Goal: Task Accomplishment & Management: Manage account settings

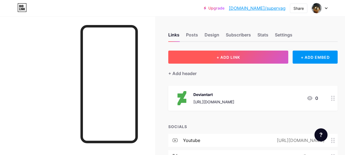
click at [205, 59] on button "+ ADD LINK" at bounding box center [228, 57] width 120 height 13
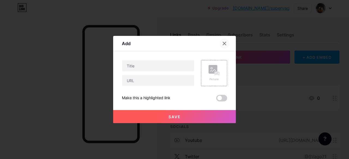
click at [227, 42] on div at bounding box center [224, 44] width 10 height 10
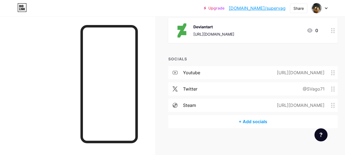
click at [256, 125] on div "+ Add socials" at bounding box center [252, 121] width 169 height 13
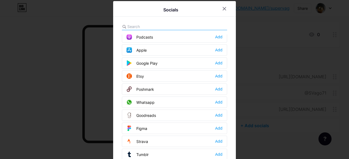
scroll to position [492, 0]
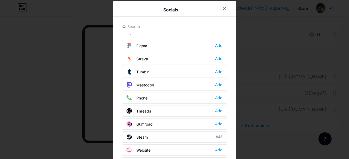
click at [146, 31] on div "Email Add Facebook Add Twitter Edit Instagram Add Youtube Edit Buy Me a Coffee …" at bounding box center [174, 97] width 105 height 148
click at [146, 28] on input "text" at bounding box center [157, 27] width 60 height 6
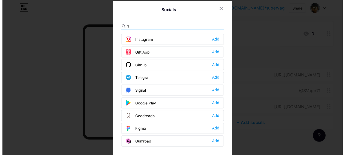
scroll to position [0, 0]
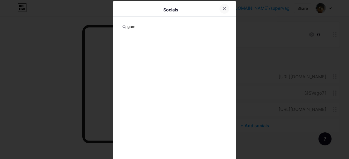
type input "gam"
click at [222, 10] on icon at bounding box center [224, 9] width 4 height 4
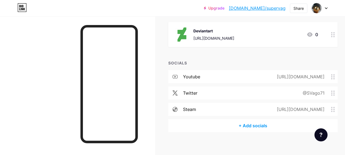
scroll to position [9, 0]
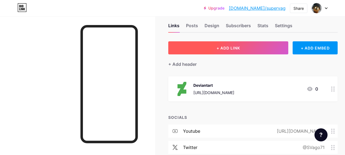
click at [242, 45] on button "+ ADD LINK" at bounding box center [228, 47] width 120 height 13
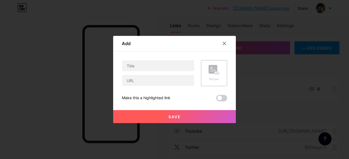
click at [152, 20] on div at bounding box center [174, 79] width 349 height 159
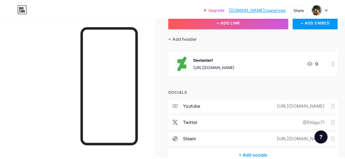
scroll to position [0, 0]
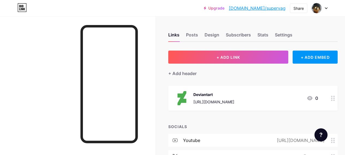
click at [201, 29] on div "Links Posts Design Subscribers Stats Settings" at bounding box center [252, 32] width 169 height 19
click at [198, 32] on div "Posts" at bounding box center [192, 37] width 12 height 10
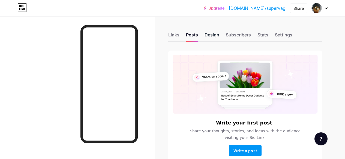
click at [209, 37] on div "Design" at bounding box center [211, 37] width 15 height 10
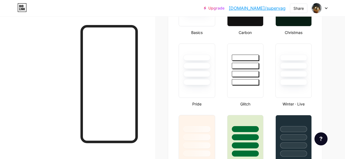
type input "#000000"
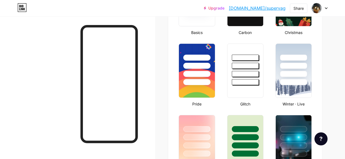
type input "#ffffff"
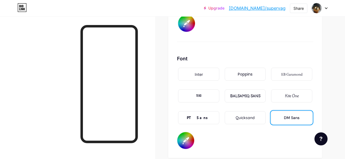
scroll to position [926, 0]
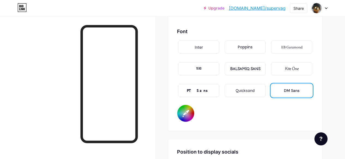
click at [189, 113] on input "#ffffff" at bounding box center [185, 113] width 17 height 17
type input "#000000"
type input "#7c5a5a"
type input "#000000"
type input "#795858"
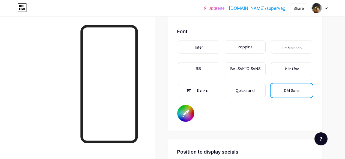
type input "#000000"
type input "#785959"
type input "#000000"
type input "#715656"
type input "#000000"
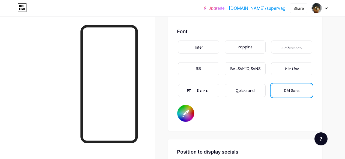
type input "#6e5353"
type input "#000000"
type input "#6b5252"
type input "#000000"
type input "#694f4f"
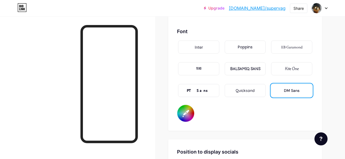
type input "#000000"
type input "#654e4e"
type input "#000000"
type input "#614c4c"
type input "#000000"
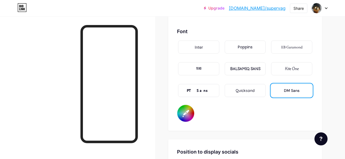
type input "#5e4a4a"
type input "#000000"
type input "#594646"
type input "#000000"
type input "#554444"
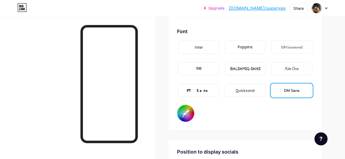
type input "#000000"
type input "#524242"
type input "#000000"
type input "#4f4040"
type input "#000000"
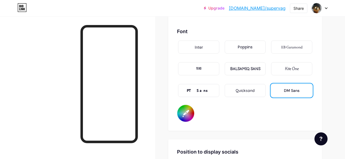
type input "#4c3e3e"
type input "#000000"
type input "#493c3c"
type input "#000000"
type input "#453a3a"
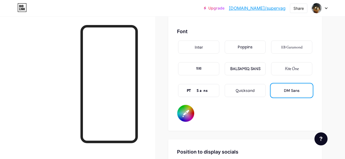
type input "#000000"
type input "#433737"
type input "#000000"
type input "#403535"
type input "#000000"
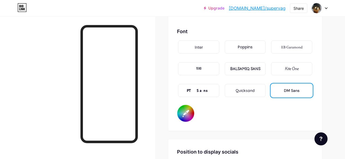
type input "#3a3131"
type input "#000000"
type input "#372f2f"
type input "#000000"
type input "#342d2d"
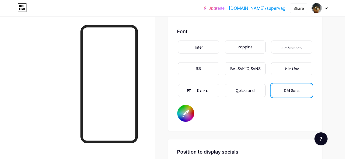
type input "#000000"
type input "#322a2a"
type input "#000000"
type input "#2e2828"
type input "#000000"
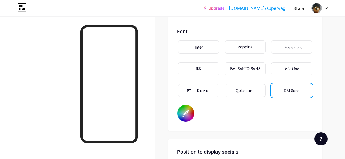
type input "#2c2626"
type input "#000000"
type input "#292424"
type input "#000000"
type input "#262121"
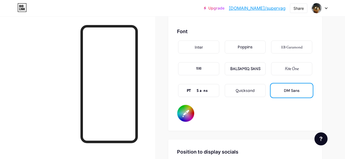
type input "#000000"
type input "#231f1f"
type input "#000000"
type input "#211c1c"
type input "#000000"
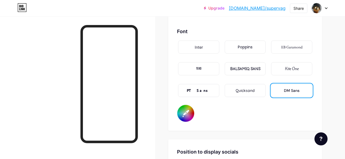
type input "#1d1b1b"
type input "#000000"
type input "#1b1818"
type input "#000000"
type input "#181616"
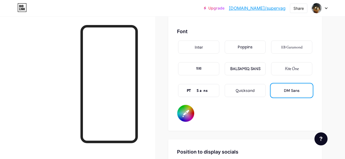
type input "#000000"
type input "#151313"
type input "#000000"
type input "#100e0e"
type input "#000000"
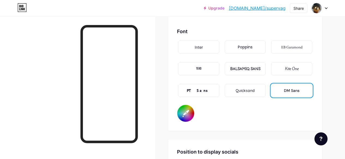
type input "#100f0f"
type input "#000000"
type input "#0d0c0c"
type input "#000000"
type input "#0b0a0a"
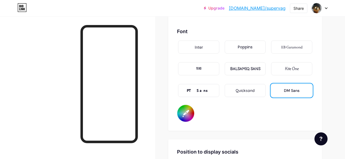
type input "#000000"
type input "#050505"
type input "#000000"
click at [233, 119] on div "Font Inter Poppins EB Garamond TEKO BALSAMIQ SANS Kite One PT Sans Quicksand DM…" at bounding box center [245, 75] width 136 height 95
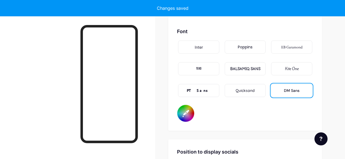
type input "#000000"
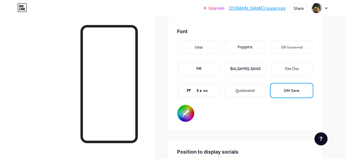
scroll to position [1008, 0]
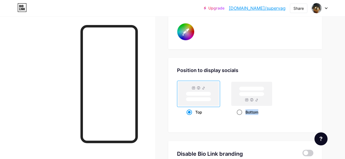
click at [239, 113] on div "Bottom" at bounding box center [251, 112] width 43 height 10
click at [239, 113] on span at bounding box center [239, 112] width 5 height 5
click at [239, 117] on input "Bottom" at bounding box center [239, 119] width 4 height 4
radio input "true"
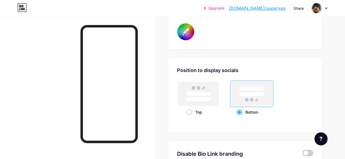
type input "#000000"
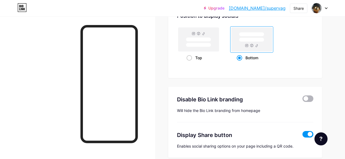
click at [307, 100] on span at bounding box center [307, 99] width 11 height 7
click at [302, 100] on input "checkbox" at bounding box center [302, 100] width 0 height 0
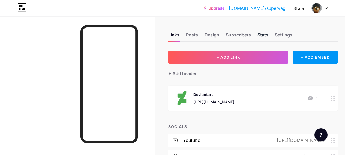
click at [264, 37] on div "Stats" at bounding box center [262, 37] width 11 height 10
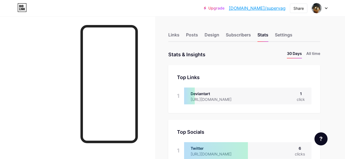
click at [226, 71] on div "Top Links Links 1 Deviantart https://www.deviantart.com/vagantico3d 1 click" at bounding box center [244, 89] width 152 height 48
click at [238, 34] on div "Subscribers" at bounding box center [238, 37] width 25 height 10
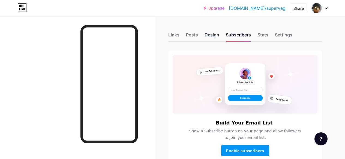
click at [213, 35] on div "Design" at bounding box center [211, 37] width 15 height 10
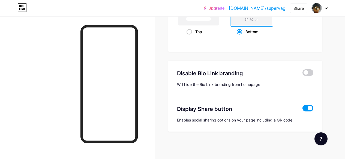
type input "#000000"
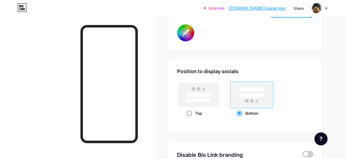
click at [192, 95] on rect at bounding box center [198, 95] width 25 height 4
click at [190, 119] on input "Top" at bounding box center [188, 121] width 4 height 4
radio input "true"
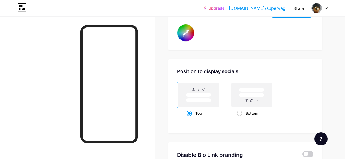
type input "#000000"
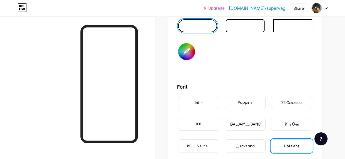
scroll to position [816, 0]
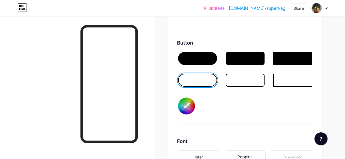
click at [249, 60] on div at bounding box center [245, 58] width 39 height 13
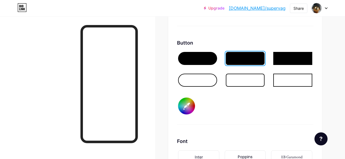
click at [237, 85] on div at bounding box center [245, 80] width 39 height 13
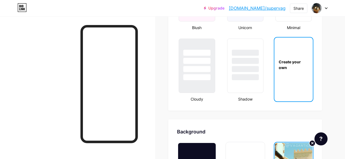
scroll to position [735, 0]
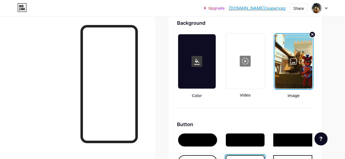
click at [306, 53] on div at bounding box center [293, 61] width 37 height 54
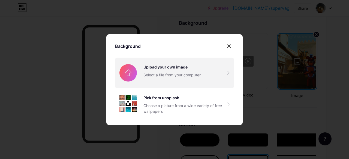
click at [154, 78] on input "file" at bounding box center [174, 73] width 119 height 31
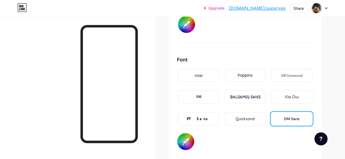
scroll to position [953, 0]
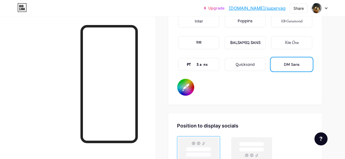
click at [202, 87] on div "Font Inter Poppins EB Garamond TEKO BALSAMIQ SANS Kite One PT Sans Quicksand DM…" at bounding box center [245, 49] width 136 height 95
click at [192, 87] on input "#000000" at bounding box center [185, 87] width 17 height 17
type input "#000000"
click at [243, 41] on div "BALSAMIQ SANS" at bounding box center [245, 43] width 30 height 6
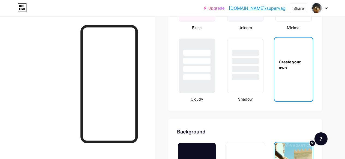
scroll to position [762, 0]
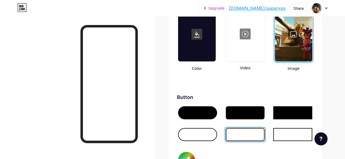
click at [303, 54] on div at bounding box center [293, 34] width 37 height 54
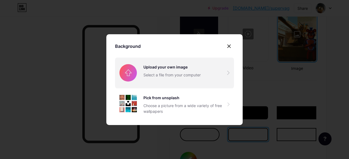
click at [184, 77] on input "file" at bounding box center [174, 73] width 119 height 31
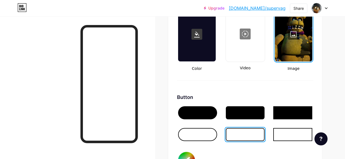
click at [286, 27] on div at bounding box center [293, 34] width 37 height 54
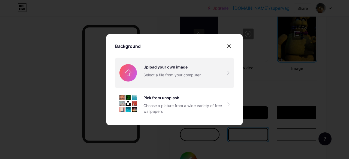
click at [141, 74] on input "file" at bounding box center [174, 73] width 119 height 31
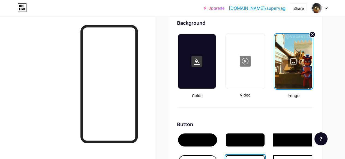
scroll to position [844, 0]
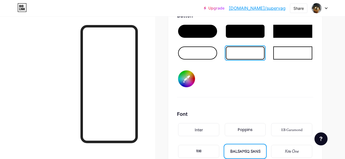
click at [183, 84] on input "#000000" at bounding box center [186, 79] width 17 height 17
click at [187, 83] on input "#000000" at bounding box center [186, 79] width 17 height 17
type input "#000000"
click at [264, 77] on div "Button #000000" at bounding box center [245, 55] width 136 height 86
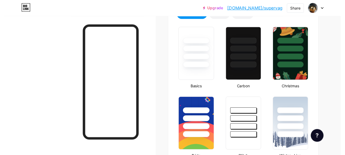
scroll to position [0, 0]
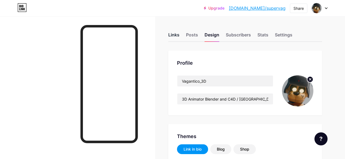
click at [174, 37] on div "Links" at bounding box center [173, 37] width 11 height 10
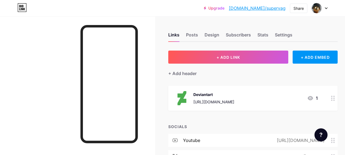
click at [188, 103] on img at bounding box center [182, 98] width 14 height 14
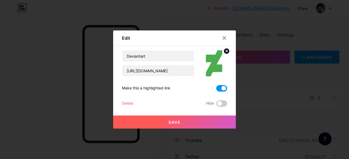
click at [213, 62] on img at bounding box center [214, 63] width 26 height 26
click at [224, 51] on circle at bounding box center [226, 51] width 6 height 6
click at [215, 63] on rect at bounding box center [217, 63] width 4 height 3
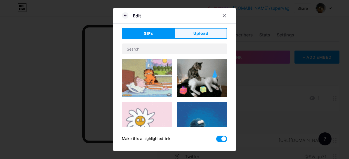
click at [188, 33] on button "Upload" at bounding box center [200, 33] width 53 height 11
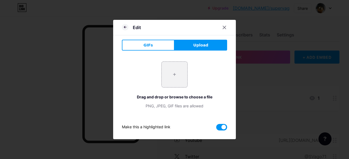
click at [161, 77] on div "+ Drag and drop or browse to choose a file PNG, JPEG, GIF files are allowed" at bounding box center [174, 85] width 105 height 47
click at [171, 75] on input "file" at bounding box center [175, 75] width 26 height 26
type input "C:\fakepath\logo-deviantart-icon-size_512.png"
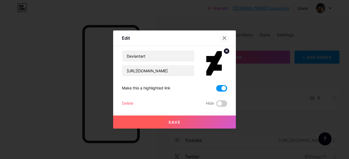
click at [226, 39] on icon at bounding box center [224, 38] width 4 height 4
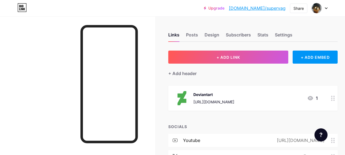
click at [188, 101] on img at bounding box center [182, 98] width 14 height 14
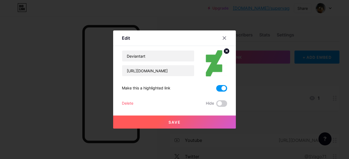
click at [220, 52] on img at bounding box center [214, 63] width 26 height 26
click at [226, 49] on circle at bounding box center [226, 51] width 6 height 6
click at [219, 58] on div "Picture" at bounding box center [214, 63] width 26 height 26
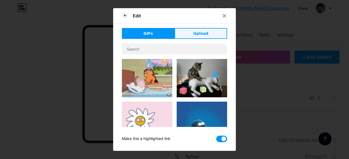
click at [181, 34] on button "Upload" at bounding box center [200, 33] width 53 height 11
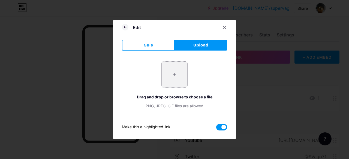
click at [168, 71] on input "file" at bounding box center [175, 75] width 26 height 26
type input "C:\fakepath\logo-deviantart-icon-size_512.png"
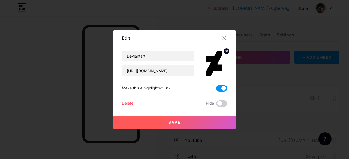
click at [193, 123] on button "Save" at bounding box center [174, 122] width 123 height 13
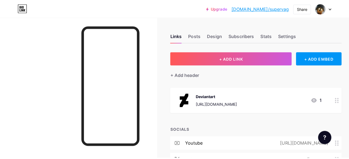
scroll to position [27, 0]
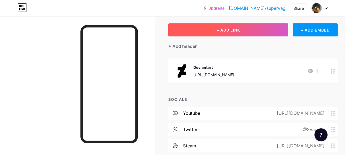
click at [211, 26] on button "+ ADD LINK" at bounding box center [228, 29] width 120 height 13
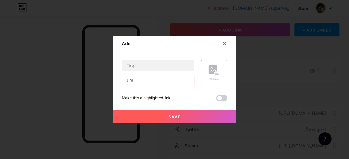
click at [146, 83] on input "text" at bounding box center [158, 80] width 72 height 11
paste input "https://gamejolt.com/@Vagantico_3D"
type input "https://gamejolt.com/@Vagantico_3D"
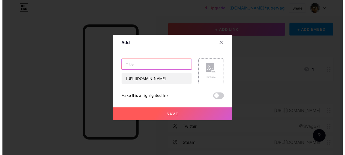
scroll to position [0, 0]
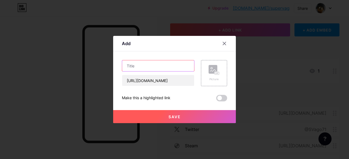
click at [151, 67] on input "text" at bounding box center [158, 65] width 72 height 11
click at [142, 65] on input "text" at bounding box center [158, 65] width 72 height 11
paste input "gamejolt"
click at [128, 67] on input "gamejolt" at bounding box center [158, 65] width 72 height 11
click at [129, 65] on input "gamejolt" at bounding box center [158, 65] width 72 height 11
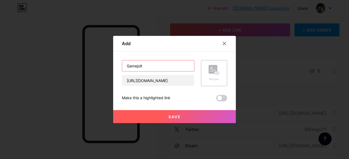
click at [158, 65] on input "Gamejolt" at bounding box center [158, 65] width 72 height 11
type input "Gamejolt"
click at [216, 74] on icon at bounding box center [215, 73] width 1 height 1
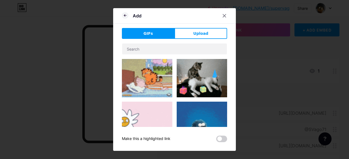
click at [191, 40] on div "GIFs Upload Content YouTube Play YouTube video without leaving your page. ADD V…" at bounding box center [174, 85] width 105 height 114
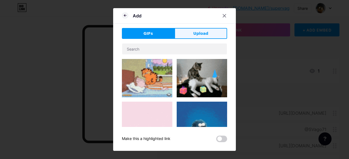
click at [192, 37] on button "Upload" at bounding box center [200, 33] width 53 height 11
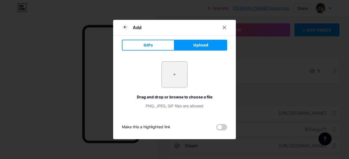
click at [180, 77] on input "file" at bounding box center [175, 75] width 26 height 26
type input "C:\fakepath\24010743-ll-sfbhunum-v4.png"
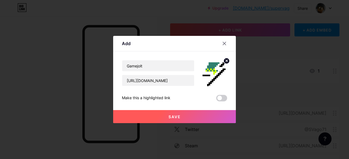
click at [196, 113] on button "Save" at bounding box center [174, 116] width 123 height 13
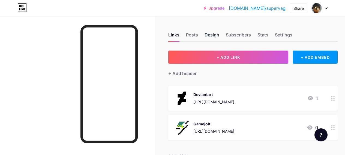
click at [210, 39] on div "Design" at bounding box center [211, 37] width 15 height 10
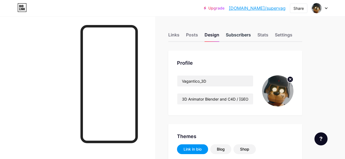
click at [232, 35] on div "Subscribers" at bounding box center [238, 37] width 25 height 10
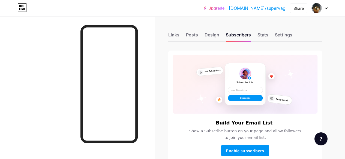
click at [224, 35] on div "Links Posts Design Subscribers Stats Settings" at bounding box center [245, 32] width 154 height 19
click at [219, 36] on div "Design" at bounding box center [211, 37] width 15 height 10
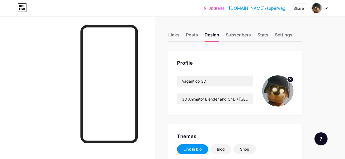
scroll to position [54, 0]
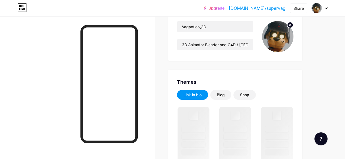
click at [275, 40] on img at bounding box center [277, 36] width 31 height 31
click at [291, 25] on icon at bounding box center [290, 25] width 2 height 2
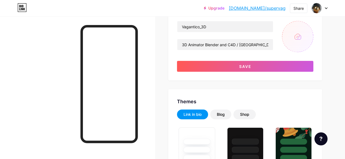
type input "#000000"
type input "#ffffff"
click at [296, 40] on input "file" at bounding box center [297, 36] width 31 height 31
type input "C:\fakepath\los_pibes.png"
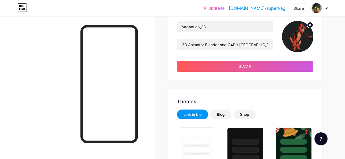
click at [311, 24] on icon at bounding box center [310, 25] width 2 height 2
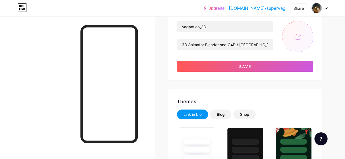
scroll to position [0, 0]
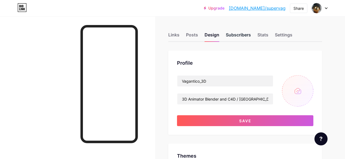
click at [228, 38] on div "Subscribers" at bounding box center [238, 37] width 25 height 10
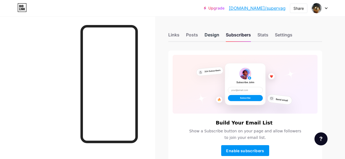
click at [206, 35] on div "Design" at bounding box center [211, 37] width 15 height 10
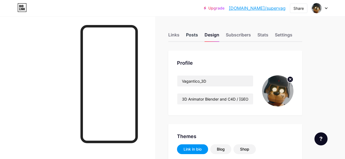
click at [198, 34] on div "Posts" at bounding box center [192, 37] width 12 height 10
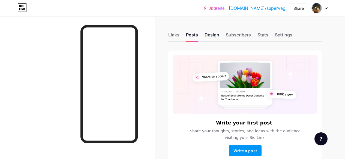
click at [215, 35] on div "Design" at bounding box center [211, 37] width 15 height 10
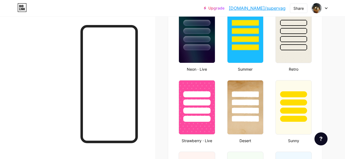
type input "#000000"
type input "#ffffff"
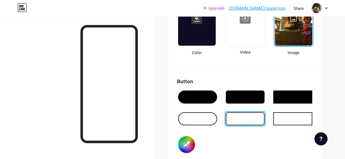
scroll to position [832, 0]
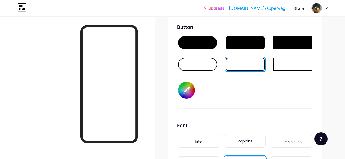
click at [189, 95] on input "#000000" at bounding box center [186, 90] width 17 height 17
click at [184, 87] on input "#000000" at bounding box center [186, 90] width 17 height 17
type input "#494141"
type input "#ffffff"
type input "#484141"
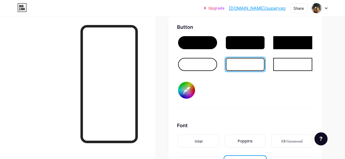
type input "#ffffff"
type input "#463f3f"
type input "#ffffff"
type input "#433d3d"
type input "#ffffff"
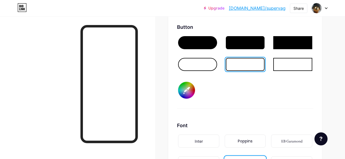
type input "#413a3a"
type input "#ffffff"
type input "#403a3a"
type input "#ffffff"
type input "#3e3838"
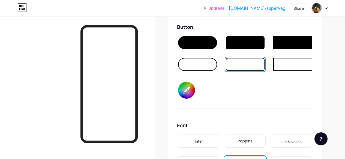
type input "#ffffff"
type input "#3b3535"
type input "#ffffff"
type input "#393232"
type input "#ffffff"
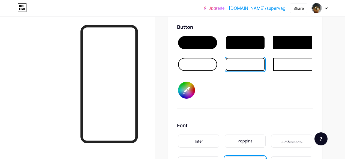
type input "#363030"
type input "#ffffff"
type input "#332e2e"
type input "#ffffff"
type input "#302c2c"
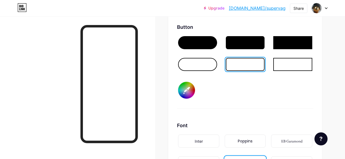
type input "#ffffff"
type input "#2e2929"
type input "#ffffff"
type input "#2b2727"
type input "#ffffff"
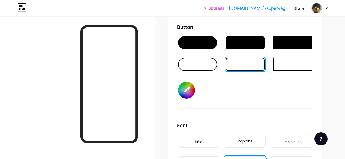
type input "#282424"
type input "#ffffff"
type input "#252222"
type input "#ffffff"
type input "#231f1f"
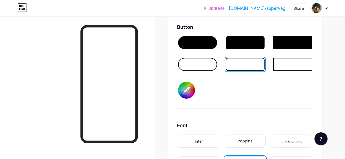
type input "#ffffff"
type input "#1d1b1b"
type input "#ffffff"
type input "#1b1818"
type input "#ffffff"
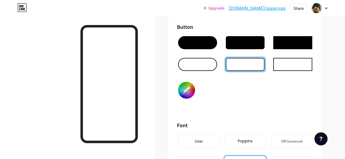
type input "#181616"
type input "#ffffff"
type input "#121111"
type input "#ffffff"
type input "#100f0f"
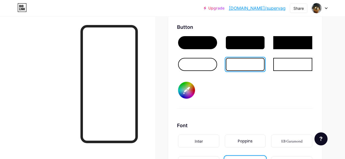
type input "#ffffff"
type input "#0d0c0c"
type input "#ffffff"
type input "#0b0a0a"
type input "#ffffff"
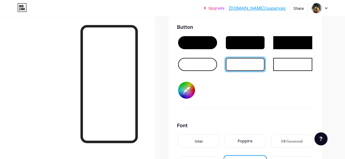
type input "#050505"
type input "#ffffff"
type input "#000000"
click at [233, 112] on div "Background Color Video Image Button #000000 Font Inter Poppins EB Garamond TEKO…" at bounding box center [245, 69] width 136 height 295
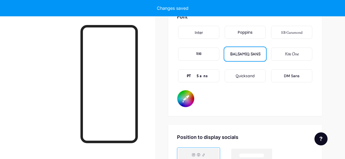
scroll to position [968, 0]
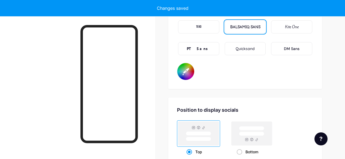
click at [187, 72] on input "#ffffff" at bounding box center [185, 71] width 17 height 17
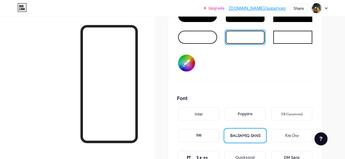
scroll to position [832, 0]
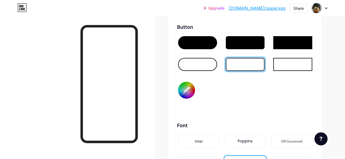
click at [189, 88] on input "#000000" at bounding box center [186, 90] width 17 height 17
click at [193, 92] on input "#000000" at bounding box center [186, 90] width 17 height 17
click at [258, 65] on div at bounding box center [245, 64] width 39 height 13
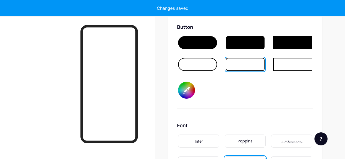
click at [258, 65] on div at bounding box center [245, 64] width 39 height 13
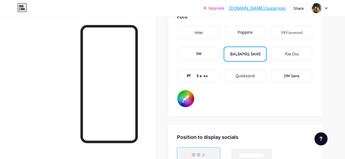
scroll to position [968, 0]
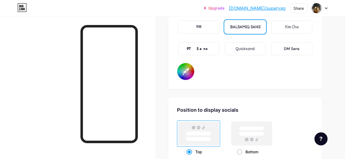
click at [185, 75] on input "#ffffff" at bounding box center [185, 71] width 17 height 17
type input "#000000"
click at [277, 107] on div "Position to display socials" at bounding box center [245, 110] width 136 height 7
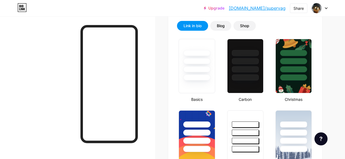
scroll to position [15, 0]
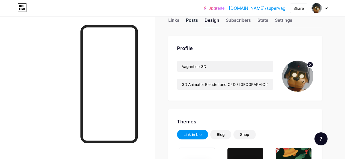
click at [194, 25] on div "Posts" at bounding box center [192, 22] width 12 height 10
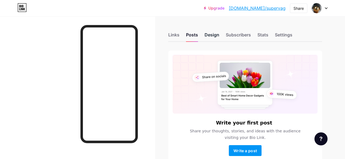
click at [213, 37] on div "Design" at bounding box center [211, 37] width 15 height 10
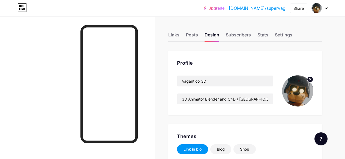
type input "#000000"
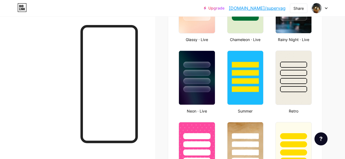
scroll to position [490, 0]
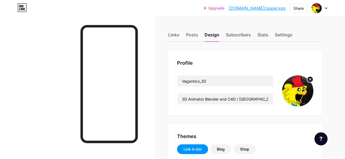
type input "#000000"
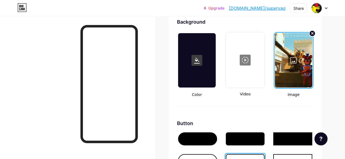
scroll to position [817, 0]
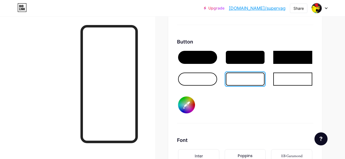
click at [188, 103] on input "#000000" at bounding box center [186, 105] width 17 height 17
type input "#ffffff"
click at [261, 125] on div "Background Color Video Image Button #ffffff Font Inter Poppins EB Garamond TEKO…" at bounding box center [245, 84] width 136 height 295
